Goal: Information Seeking & Learning: Check status

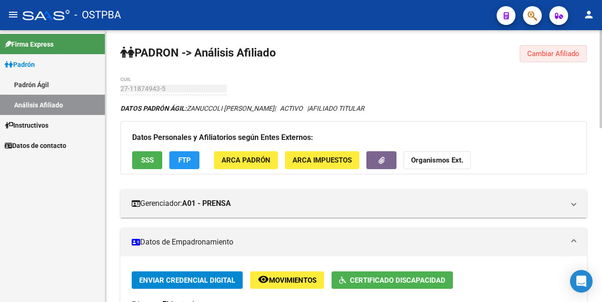
drag, startPoint x: 545, startPoint y: 51, endPoint x: 537, endPoint y: 59, distance: 10.7
click at [545, 51] on span "Cambiar Afiliado" at bounding box center [554, 53] width 52 height 8
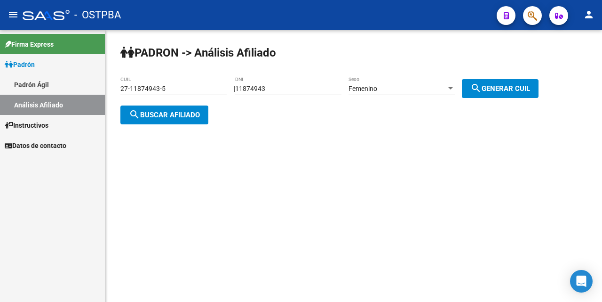
click at [186, 89] on input "27-11874943-5" at bounding box center [173, 89] width 106 height 8
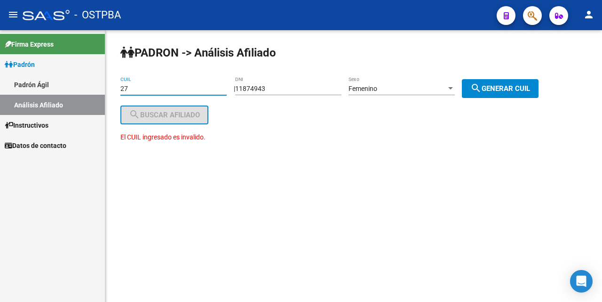
type input "2"
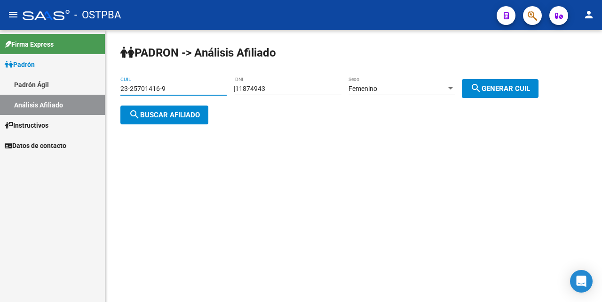
type input "23-25701416-9"
click at [284, 88] on input "11874943" at bounding box center [288, 89] width 106 height 8
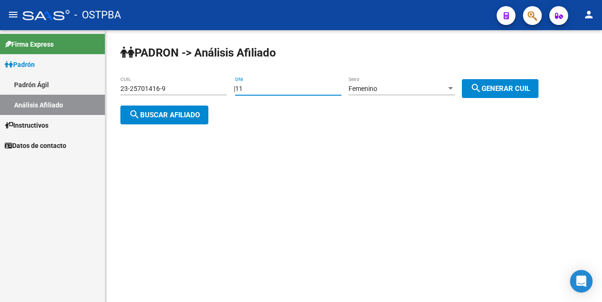
type input "1"
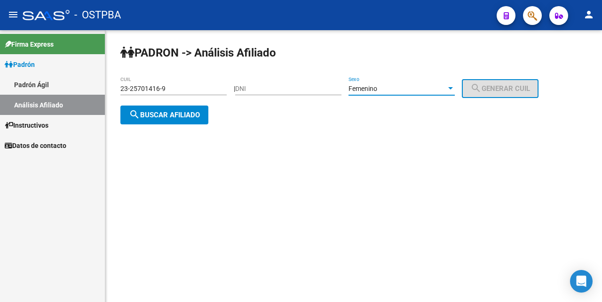
click at [453, 88] on div at bounding box center [451, 88] width 5 height 2
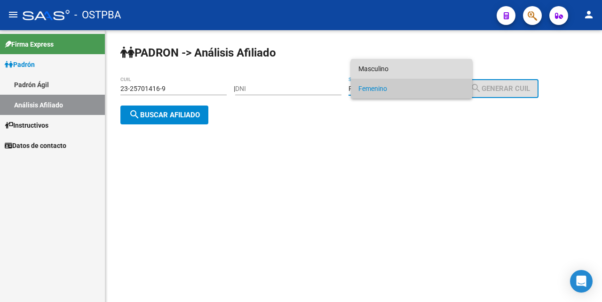
click at [440, 65] on span "Masculino" at bounding box center [412, 69] width 106 height 20
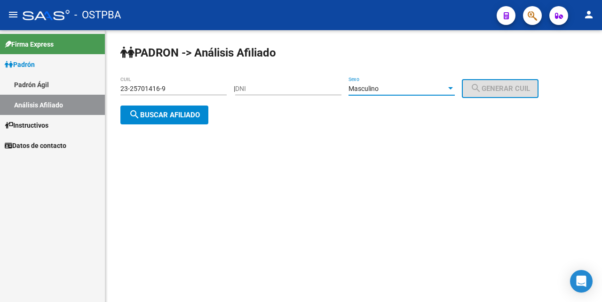
click at [191, 114] on span "search Buscar afiliado" at bounding box center [164, 115] width 71 height 8
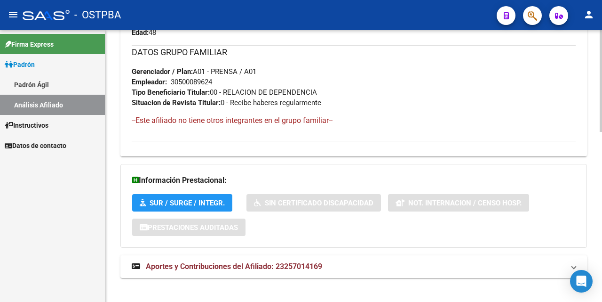
scroll to position [454, 0]
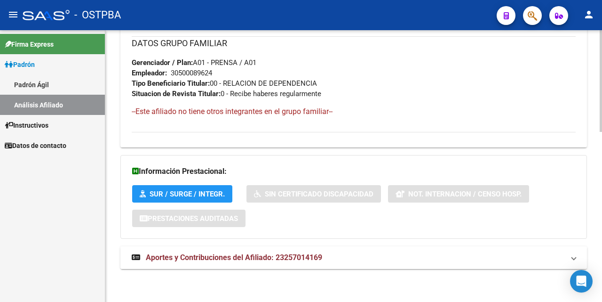
drag, startPoint x: 248, startPoint y: 256, endPoint x: 251, endPoint y: 251, distance: 5.4
click at [248, 256] on span "Aportes y Contribuciones del Afiliado: 23257014169" at bounding box center [234, 257] width 177 height 9
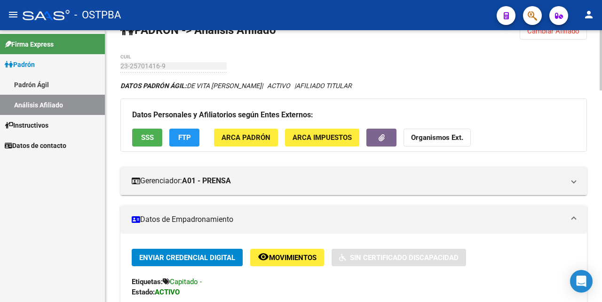
scroll to position [0, 0]
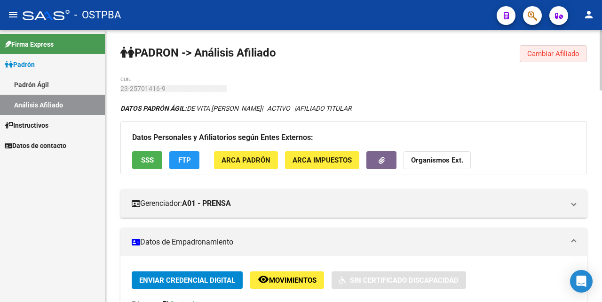
click at [538, 56] on span "Cambiar Afiliado" at bounding box center [554, 53] width 52 height 8
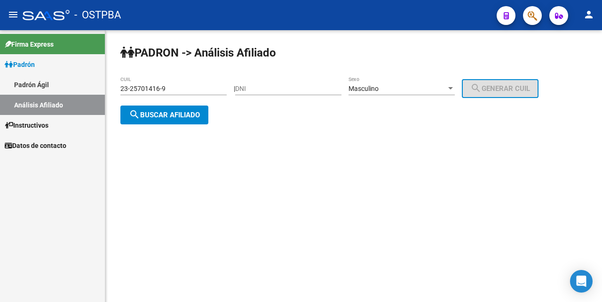
click at [193, 88] on input "23-25701416-9" at bounding box center [173, 89] width 106 height 8
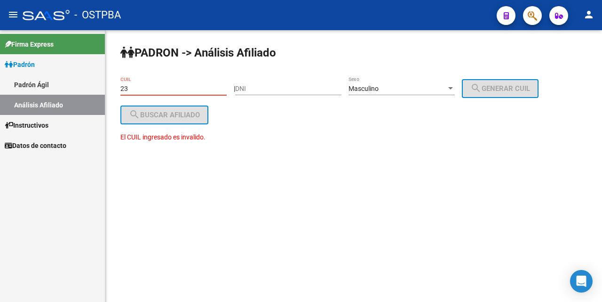
type input "2"
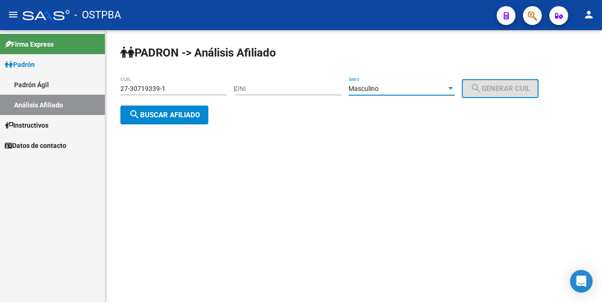
click at [455, 90] on div at bounding box center [451, 89] width 8 height 8
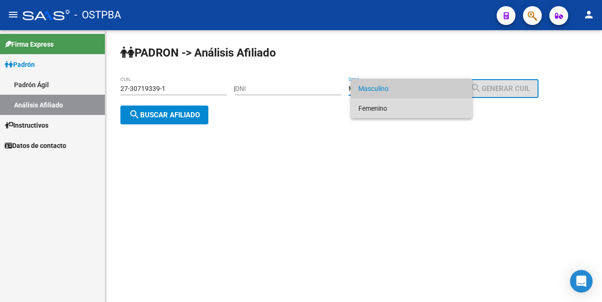
click at [422, 108] on span "Femenino" at bounding box center [412, 108] width 106 height 20
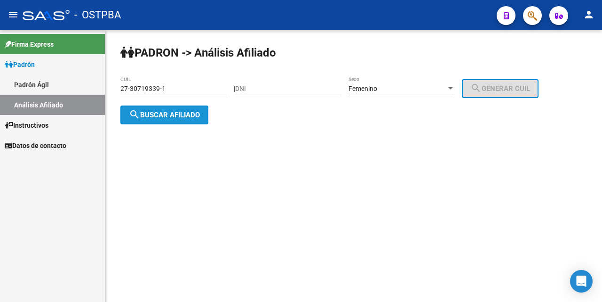
click at [184, 112] on span "search Buscar afiliado" at bounding box center [164, 115] width 71 height 8
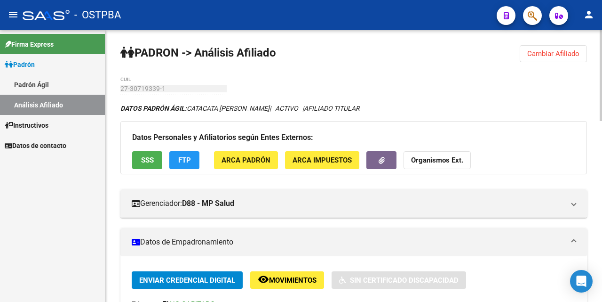
click at [156, 161] on button "SSS" at bounding box center [147, 159] width 30 height 17
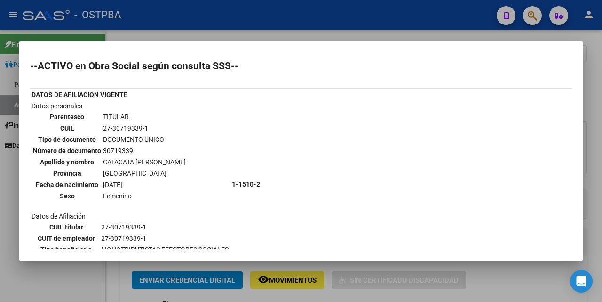
click at [328, 36] on div at bounding box center [301, 151] width 602 height 302
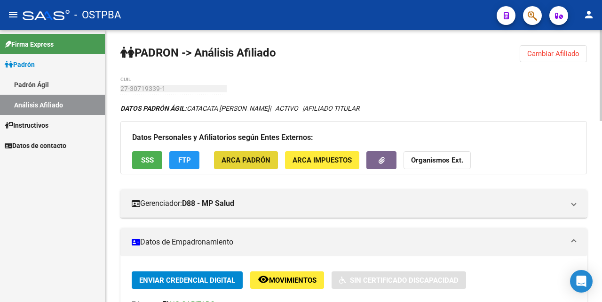
click at [254, 159] on span "ARCA Padrón" at bounding box center [246, 160] width 49 height 8
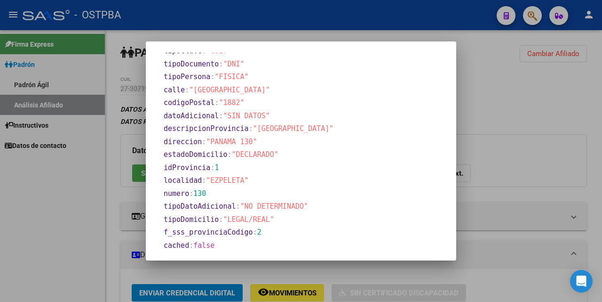
scroll to position [460, 0]
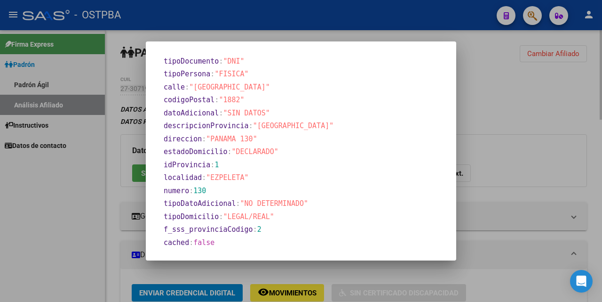
click at [395, 34] on div at bounding box center [301, 151] width 602 height 302
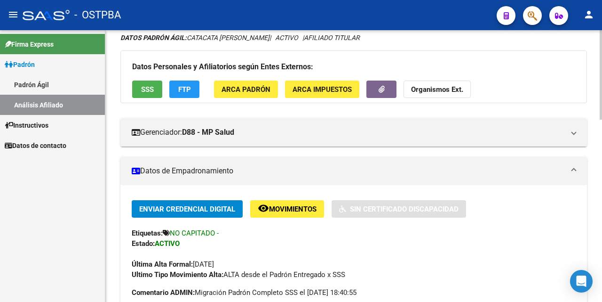
scroll to position [0, 0]
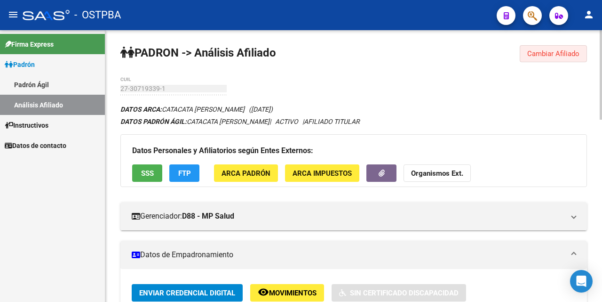
click at [556, 56] on span "Cambiar Afiliado" at bounding box center [554, 53] width 52 height 8
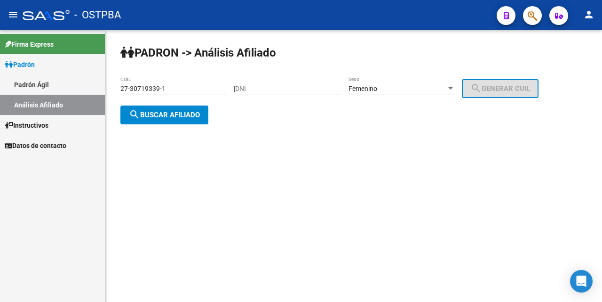
click at [196, 89] on input "27-30719339-1" at bounding box center [173, 89] width 106 height 8
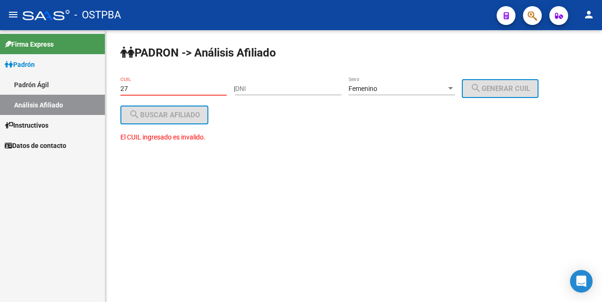
type input "2"
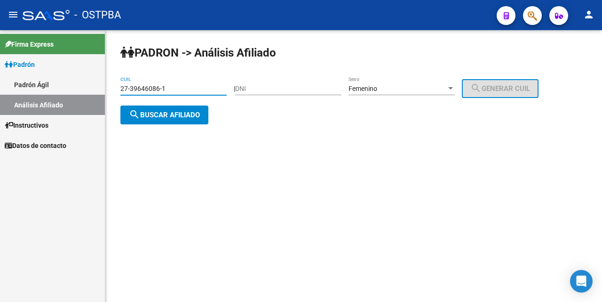
click at [164, 115] on span "search Buscar afiliado" at bounding box center [164, 115] width 71 height 8
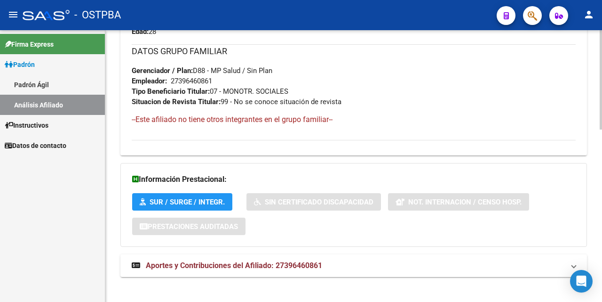
scroll to position [472, 0]
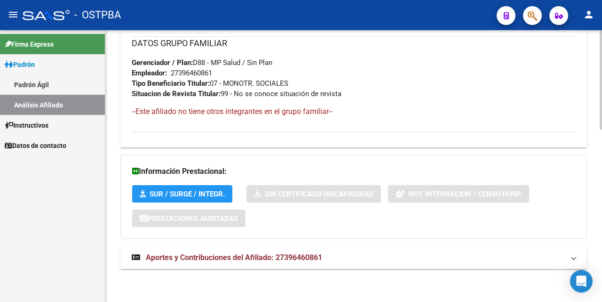
click at [210, 258] on span "Aportes y Contribuciones del Afiliado: 27396460861" at bounding box center [234, 257] width 177 height 9
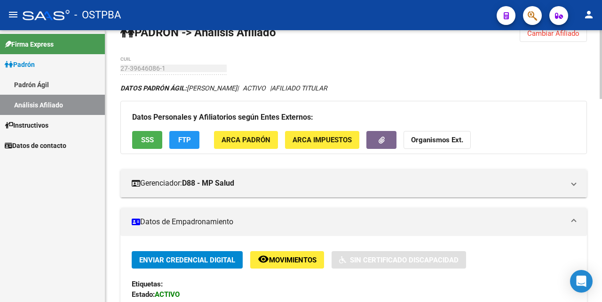
scroll to position [0, 0]
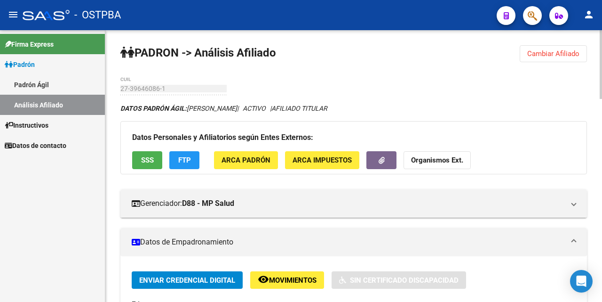
drag, startPoint x: 543, startPoint y: 55, endPoint x: 524, endPoint y: 50, distance: 19.4
click at [543, 55] on span "Cambiar Afiliado" at bounding box center [554, 53] width 52 height 8
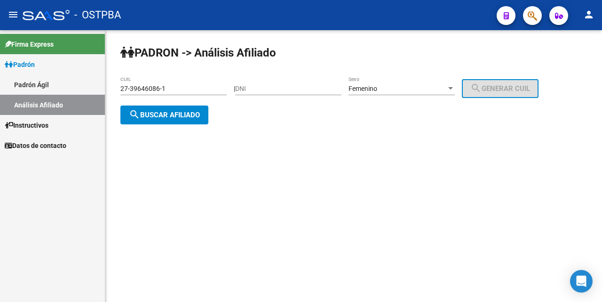
click at [193, 93] on div "27-39646086-1 CUIL" at bounding box center [173, 85] width 106 height 19
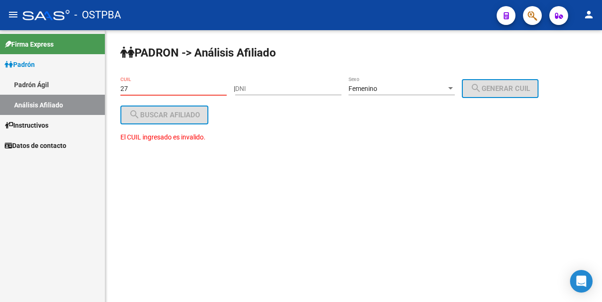
type input "2"
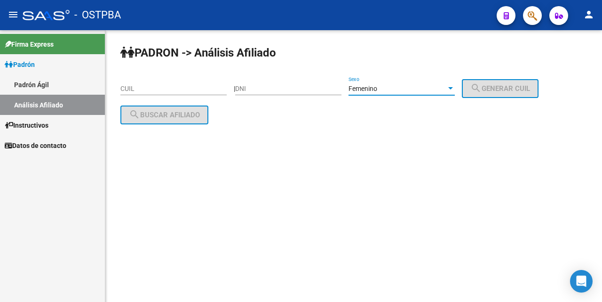
click at [453, 88] on div at bounding box center [451, 88] width 5 height 2
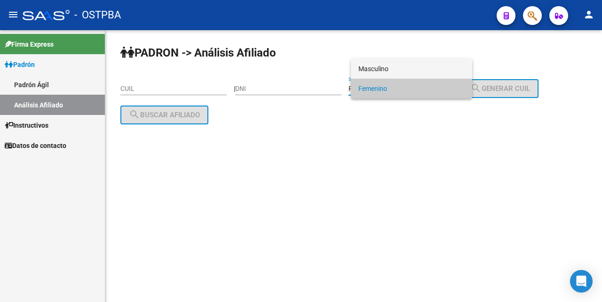
click at [432, 64] on span "Masculino" at bounding box center [412, 69] width 106 height 20
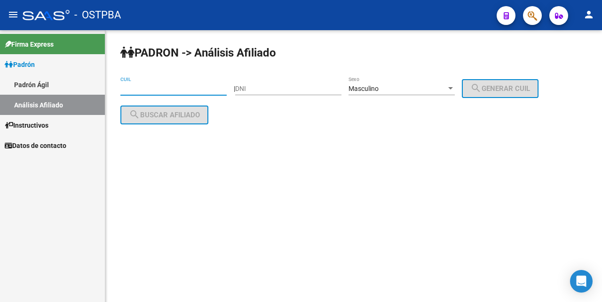
click at [128, 88] on input "CUIL" at bounding box center [173, 89] width 106 height 8
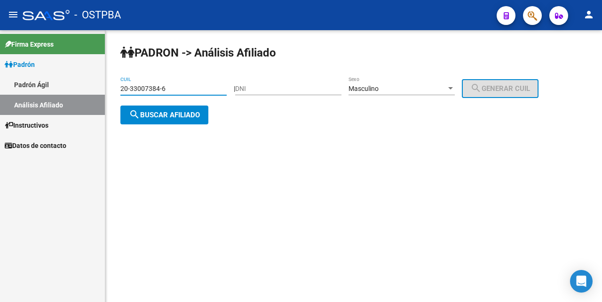
click at [200, 117] on button "search Buscar afiliado" at bounding box center [164, 114] width 88 height 19
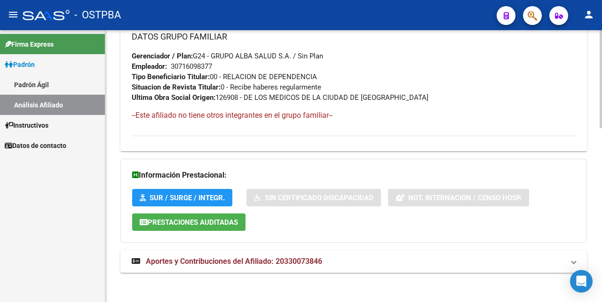
scroll to position [482, 0]
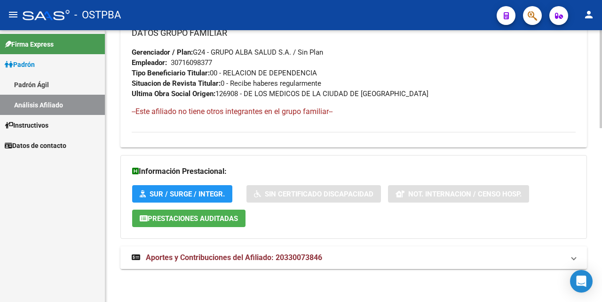
click at [240, 255] on span "Aportes y Contribuciones del Afiliado: 20330073846" at bounding box center [234, 257] width 177 height 9
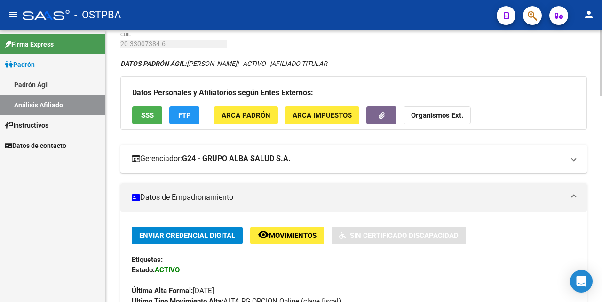
scroll to position [0, 0]
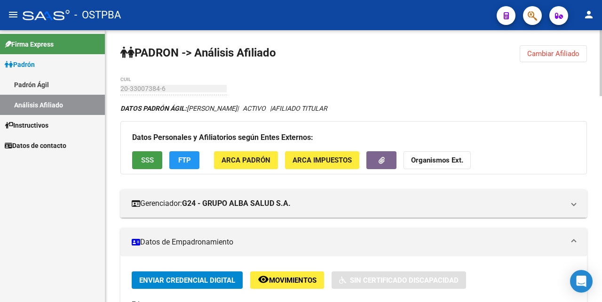
click at [150, 157] on span "SSS" at bounding box center [147, 160] width 13 height 8
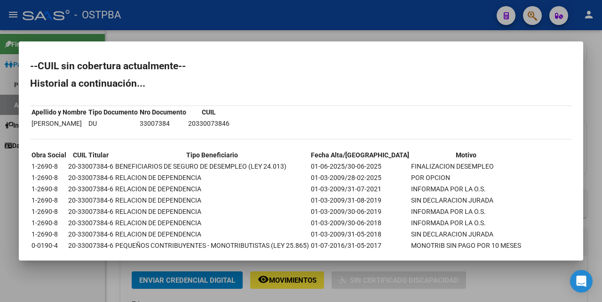
click at [300, 37] on div at bounding box center [301, 151] width 602 height 302
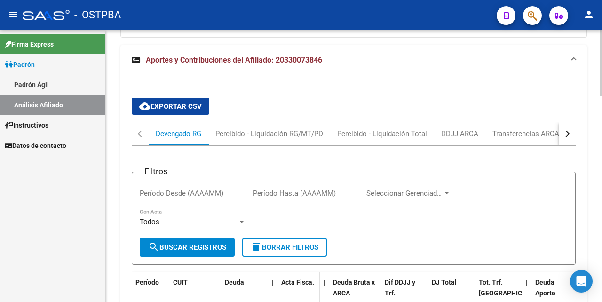
scroll to position [657, 0]
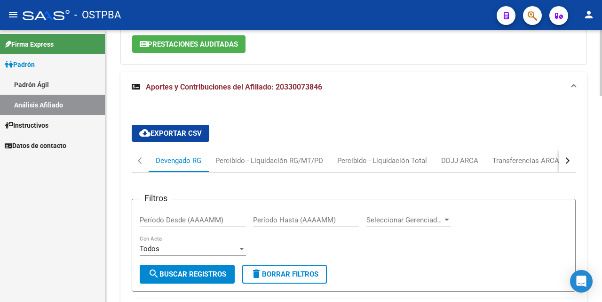
click at [230, 88] on span "Aportes y Contribuciones del Afiliado: 20330073846" at bounding box center [234, 86] width 177 height 9
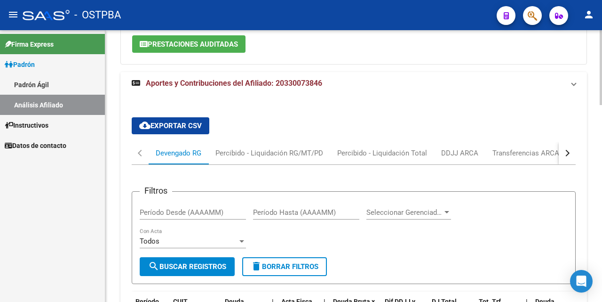
scroll to position [482, 0]
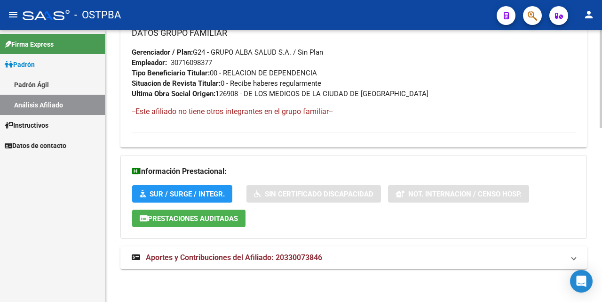
click at [254, 259] on span "Aportes y Contribuciones del Afiliado: 20330073846" at bounding box center [234, 257] width 177 height 9
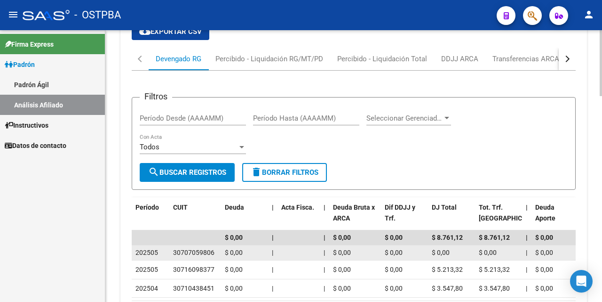
scroll to position [751, 0]
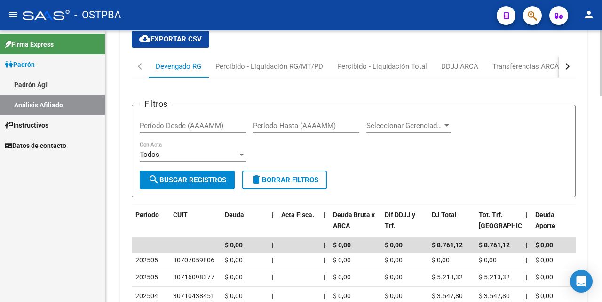
click at [567, 67] on div "button" at bounding box center [566, 66] width 7 height 7
click at [506, 65] on div "ARCA Relaciones Laborales" at bounding box center [511, 66] width 88 height 10
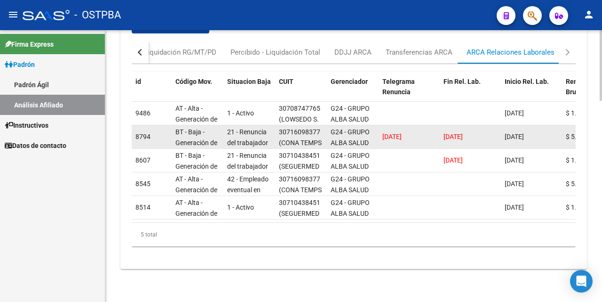
scroll to position [769, 0]
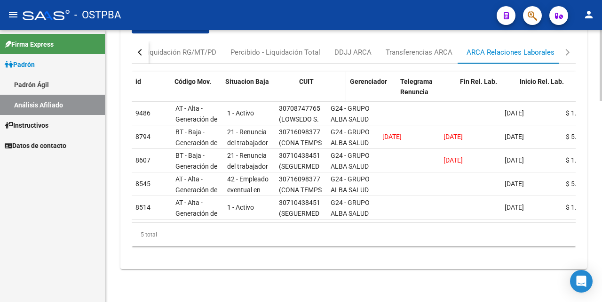
drag, startPoint x: 274, startPoint y: 85, endPoint x: 299, endPoint y: 82, distance: 25.1
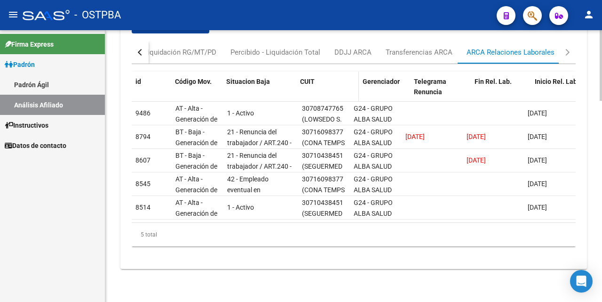
drag, startPoint x: 346, startPoint y: 82, endPoint x: 360, endPoint y: 82, distance: 14.1
click at [359, 82] on span at bounding box center [357, 92] width 4 height 41
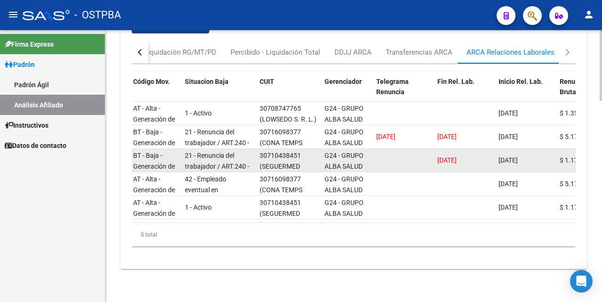
scroll to position [0, 48]
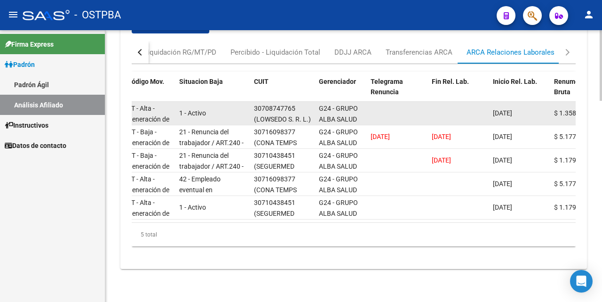
click at [507, 109] on span "[DATE]" at bounding box center [502, 113] width 19 height 8
drag, startPoint x: 184, startPoint y: 106, endPoint x: 216, endPoint y: 107, distance: 32.5
click at [216, 108] on div "1 - Activo" at bounding box center [212, 113] width 67 height 11
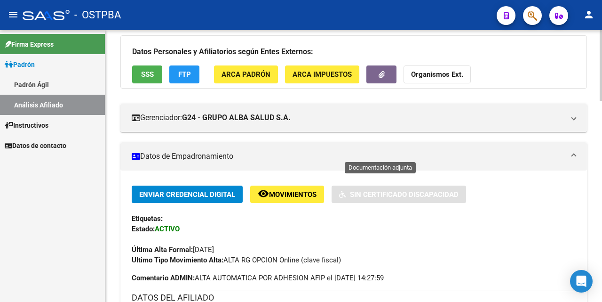
scroll to position [0, 0]
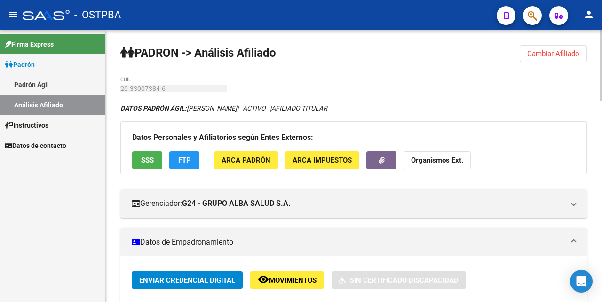
click at [545, 56] on span "Cambiar Afiliado" at bounding box center [554, 53] width 52 height 8
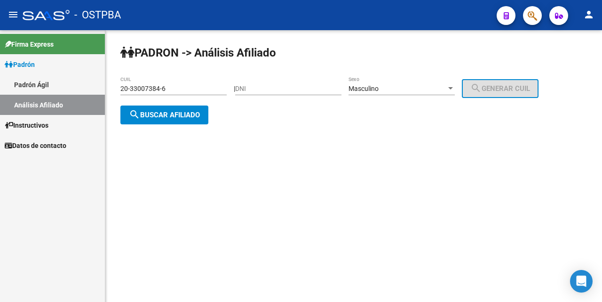
click at [185, 88] on input "20-33007384-6" at bounding box center [173, 89] width 106 height 8
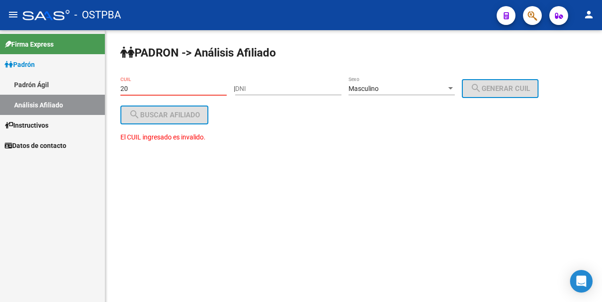
type input "2"
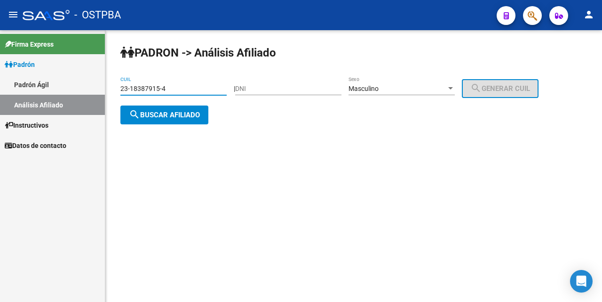
type input "23-18387915-4"
click at [455, 86] on div at bounding box center [451, 89] width 8 height 8
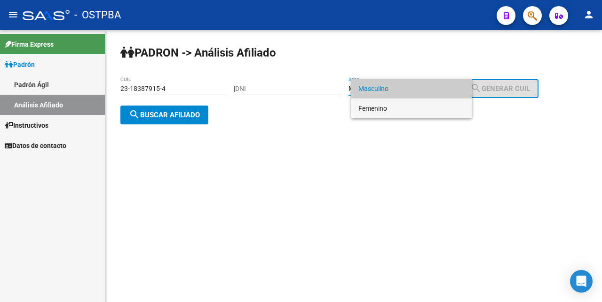
click at [384, 106] on span "Femenino" at bounding box center [412, 108] width 106 height 20
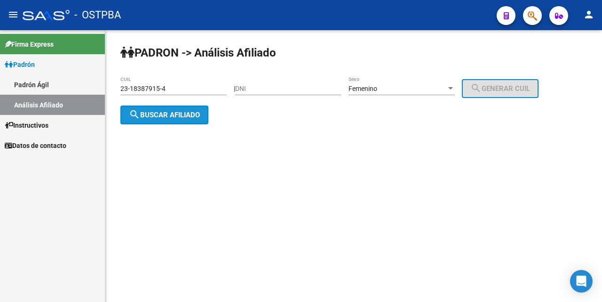
click at [160, 118] on span "search Buscar afiliado" at bounding box center [164, 115] width 71 height 8
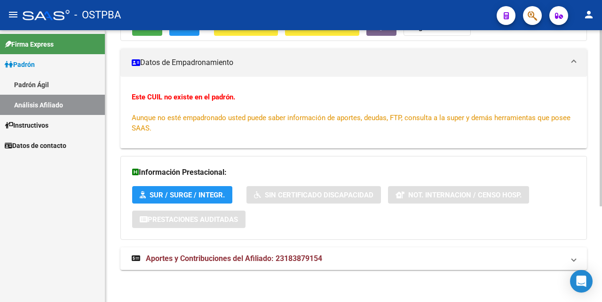
scroll to position [147, 0]
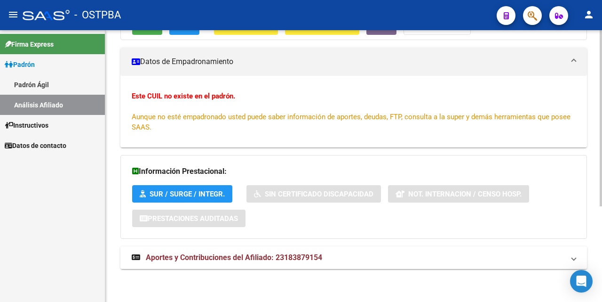
click at [258, 258] on span "Aportes y Contribuciones del Afiliado: 23183879154" at bounding box center [234, 257] width 177 height 9
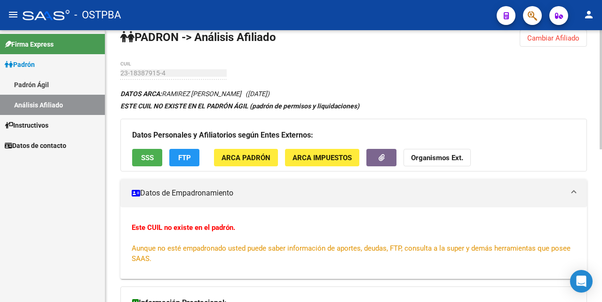
scroll to position [0, 0]
